Goal: Task Accomplishment & Management: Complete application form

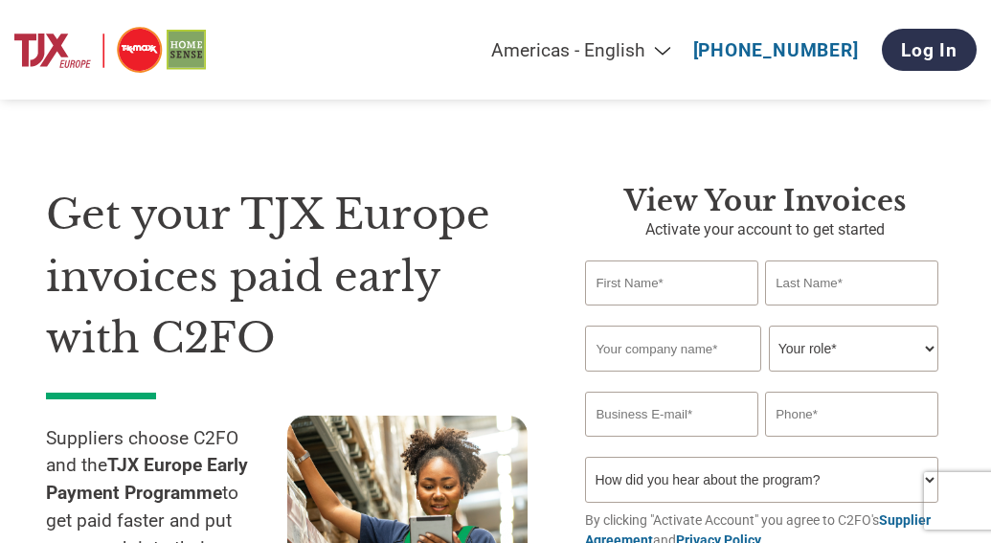
select select "en-[GEOGRAPHIC_DATA]"
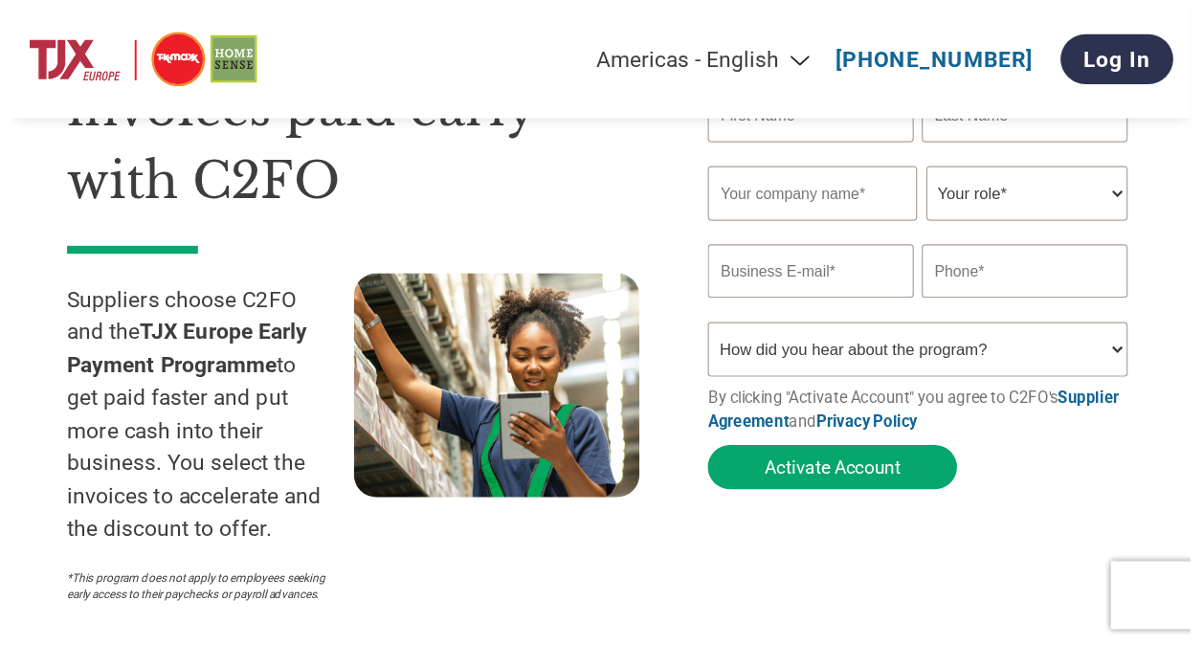
scroll to position [57, 0]
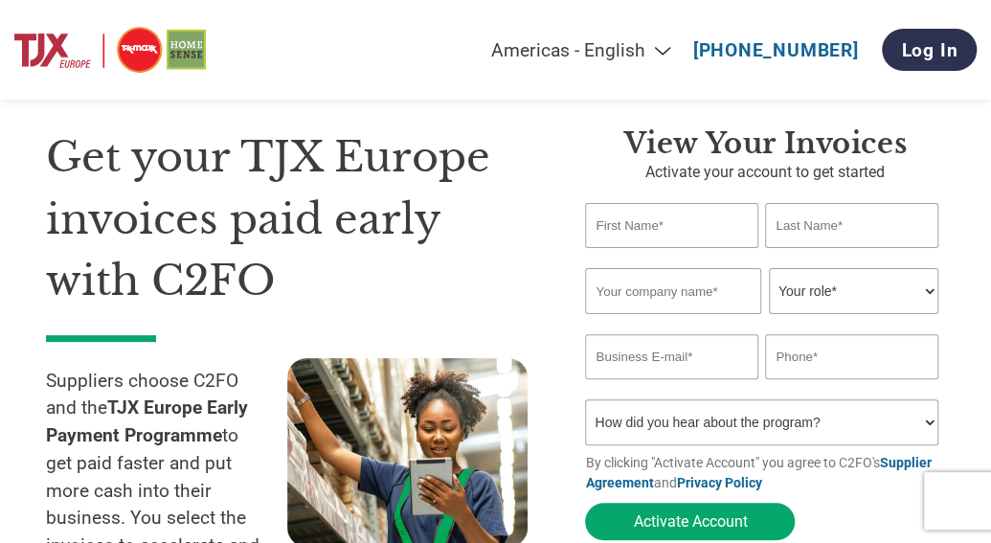
click at [658, 224] on input "text" at bounding box center [671, 225] width 172 height 45
type input "Nisha"
type input "[PERSON_NAME]"
click at [643, 314] on input "text" at bounding box center [673, 291] width 176 height 46
type input "Ink (Clothing) Ltd"
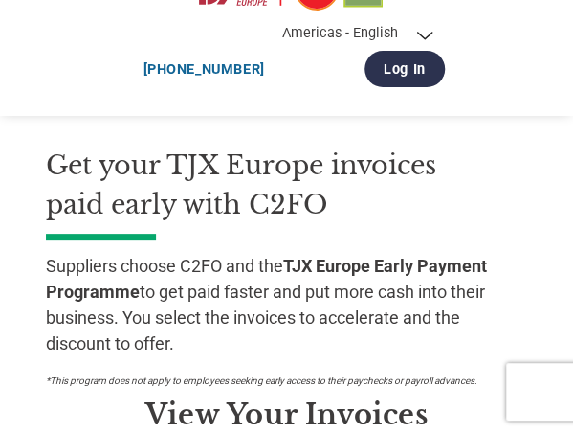
click at [283, 258] on div "Suppliers choose C2FO and the TJX Europe Early Payment Programme to get paid fa…" at bounding box center [272, 320] width 453 height 154
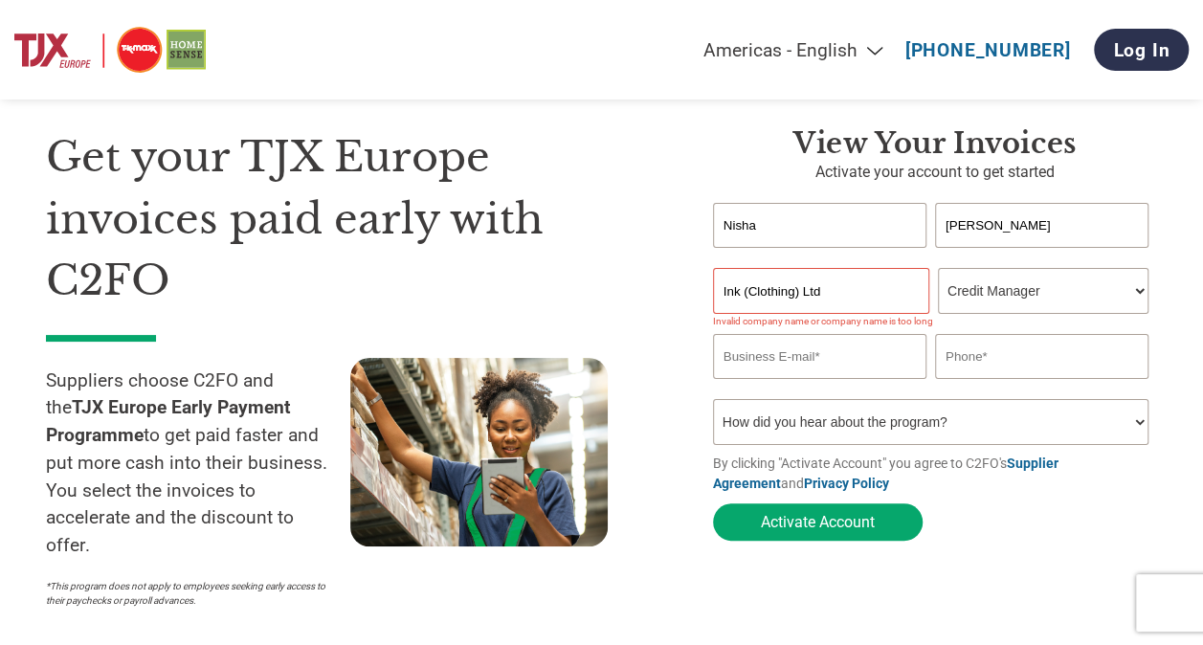
click at [990, 299] on select "Your role* CFO Controller Credit Manager Finance Director Treasurer CEO Preside…" at bounding box center [1043, 291] width 211 height 46
select select "CONTROLLER"
click at [938, 269] on select "Your role* CFO Controller Credit Manager Finance Director Treasurer CEO Preside…" at bounding box center [1043, 291] width 211 height 46
click at [826, 371] on input "email" at bounding box center [819, 356] width 213 height 45
type input "[EMAIL_ADDRESS][DOMAIN_NAME]"
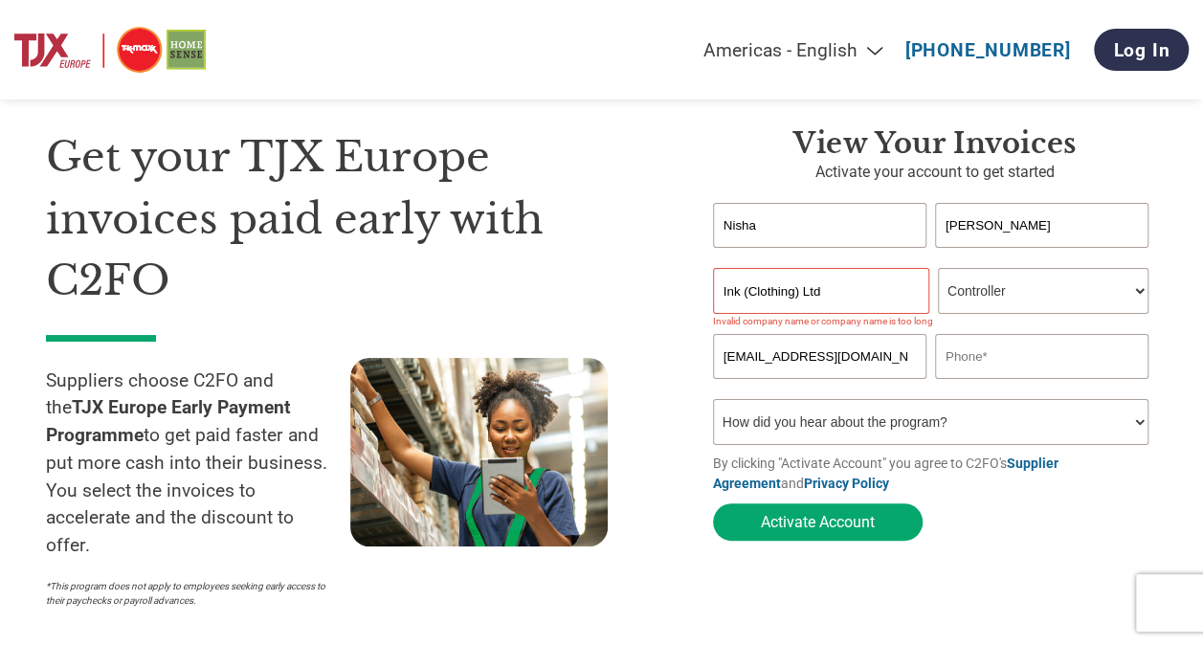
type input "07503661867"
click at [877, 429] on select "How did you hear about the program? Received a letter Email Social Media Online…" at bounding box center [931, 422] width 436 height 46
select select "Email"
click at [713, 403] on select "How did you hear about the program? Received a letter Email Social Media Online…" at bounding box center [931, 422] width 436 height 46
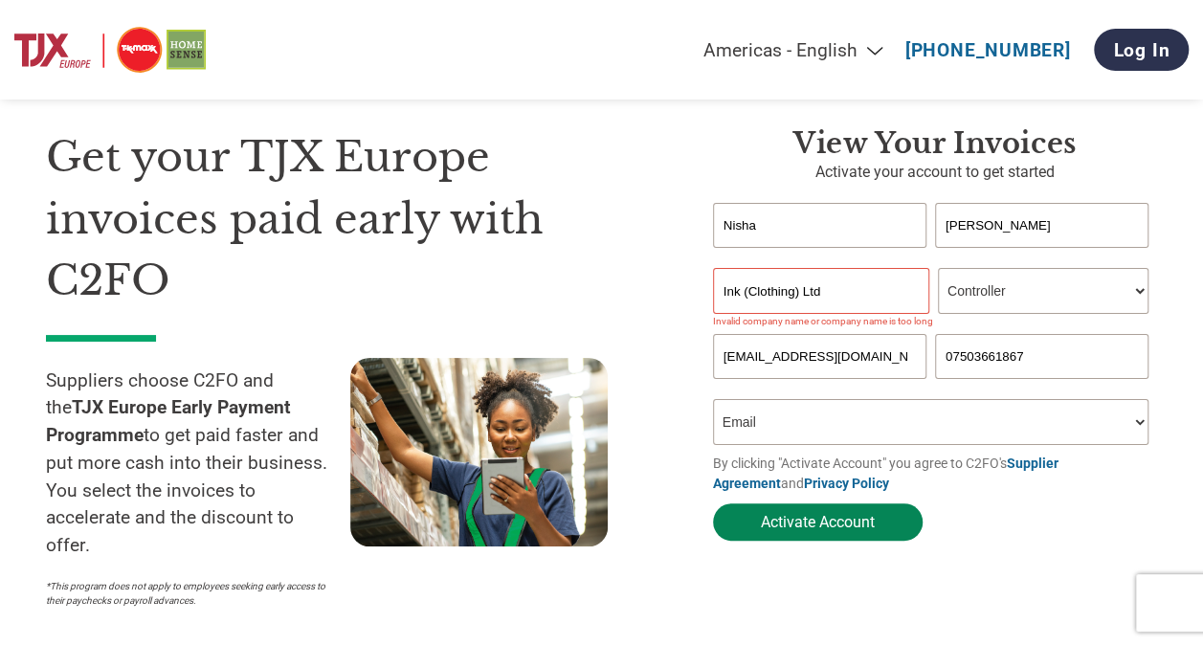
click at [812, 531] on button "Activate Account" at bounding box center [818, 522] width 210 height 37
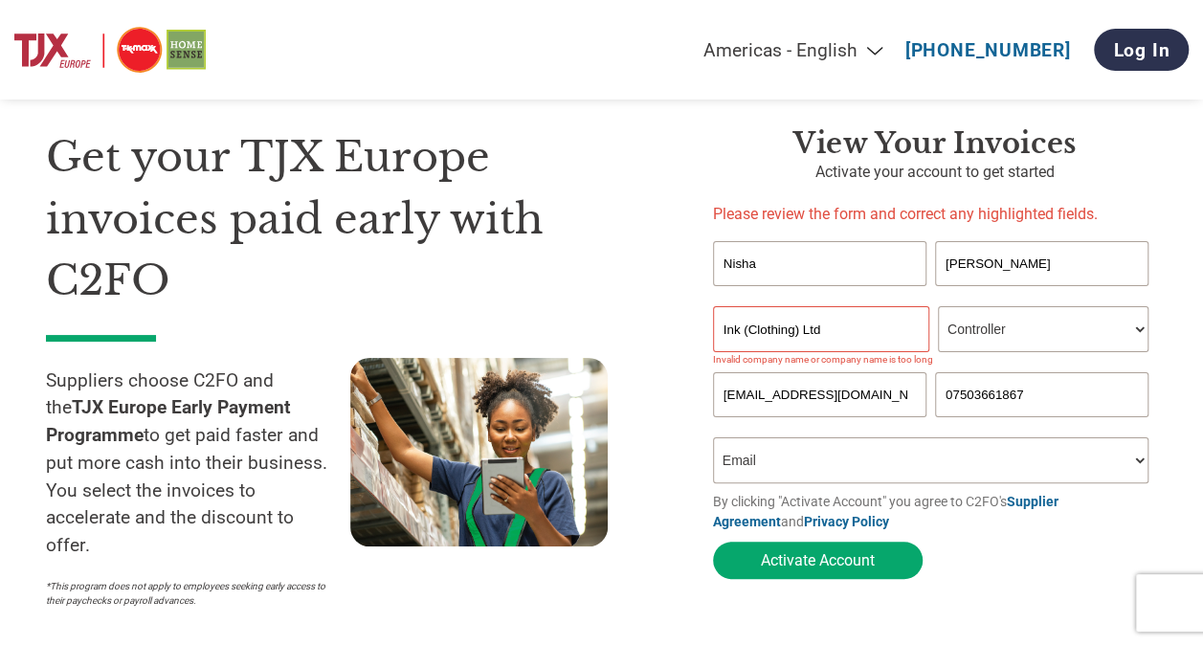
click at [751, 330] on input "Ink (Clothing) Ltd" at bounding box center [821, 329] width 216 height 46
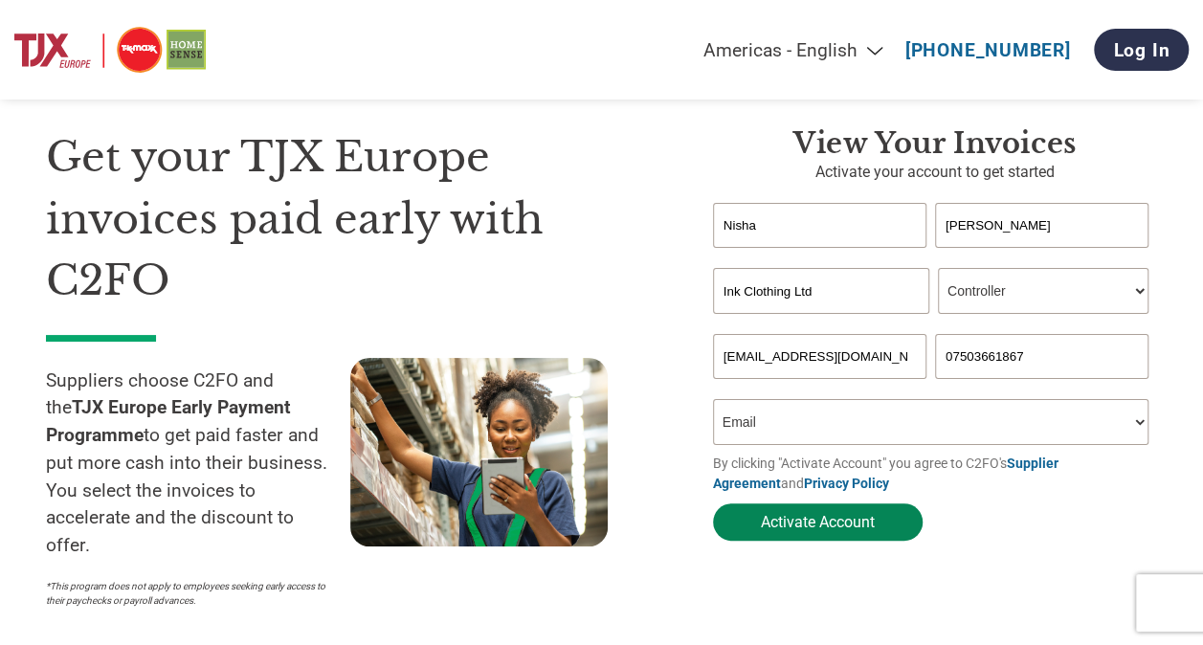
type input "Ink Clothing Ltd"
click at [820, 518] on button "Activate Account" at bounding box center [818, 522] width 210 height 37
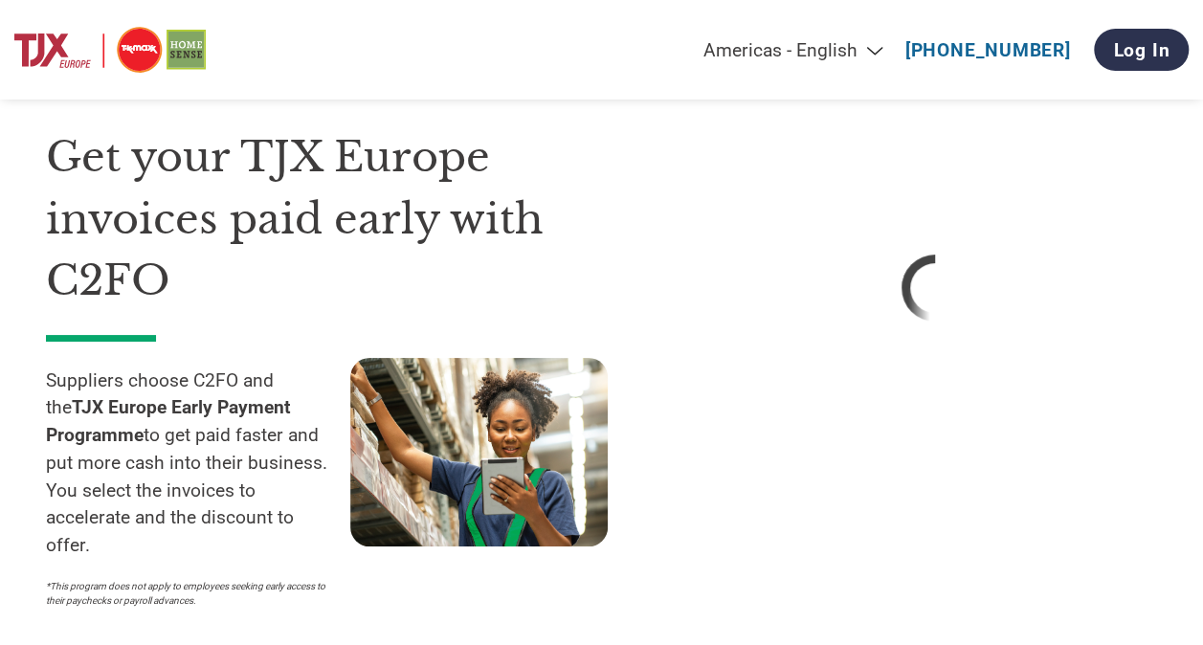
select select "en-[GEOGRAPHIC_DATA]"
